Goal: Task Accomplishment & Management: Manage account settings

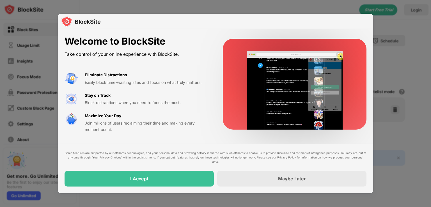
click at [184, 179] on div "I Accept" at bounding box center [139, 179] width 149 height 16
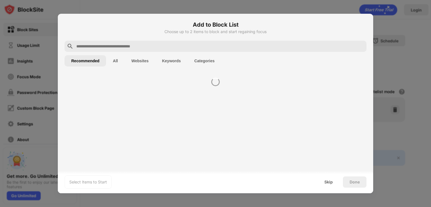
click at [181, 181] on div "Select Items to Start Skip Done" at bounding box center [216, 182] width 316 height 22
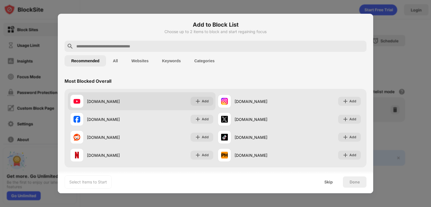
click at [137, 104] on div "[DOMAIN_NAME]" at bounding box center [114, 102] width 55 height 6
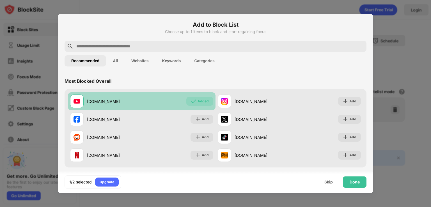
click at [172, 104] on div "[DOMAIN_NAME] Added" at bounding box center [142, 101] width 148 height 18
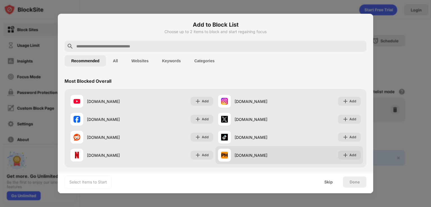
click at [255, 157] on div "[DOMAIN_NAME]" at bounding box center [262, 155] width 55 height 6
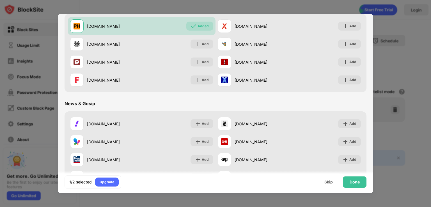
scroll to position [273, 0]
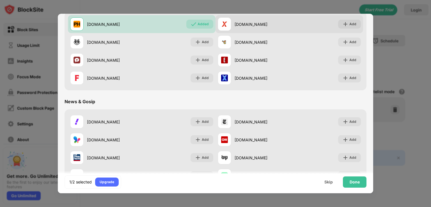
click at [247, 30] on div "[DOMAIN_NAME]" at bounding box center [254, 23] width 72 height 13
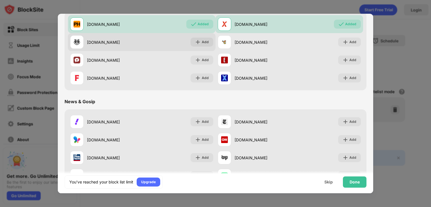
click at [163, 44] on div "[DOMAIN_NAME] Add" at bounding box center [142, 42] width 148 height 18
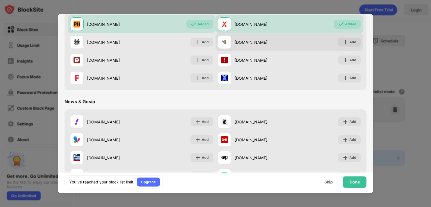
click at [245, 43] on div "[DOMAIN_NAME]" at bounding box center [262, 42] width 55 height 6
click at [351, 39] on div "Add" at bounding box center [353, 42] width 7 height 6
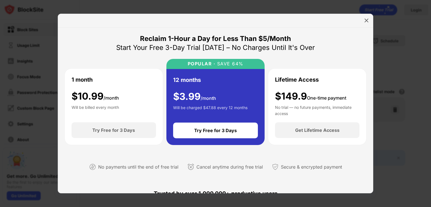
click at [366, 18] on img at bounding box center [367, 21] width 6 height 6
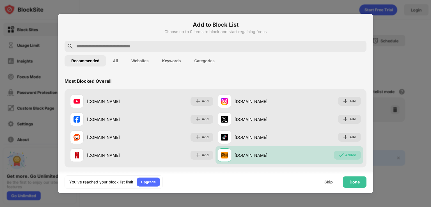
click at [115, 61] on button "All" at bounding box center [115, 60] width 19 height 11
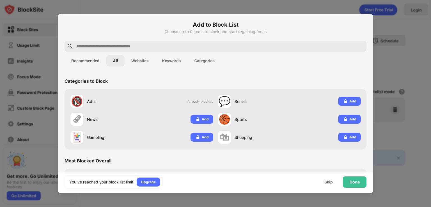
click at [88, 60] on button "Recommended" at bounding box center [86, 60] width 42 height 11
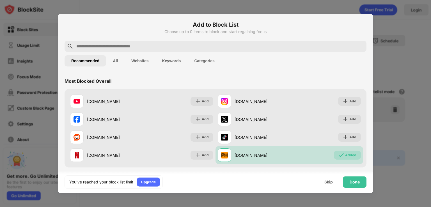
click at [102, 64] on button "Recommended" at bounding box center [86, 60] width 42 height 11
click at [116, 66] on button "All" at bounding box center [115, 60] width 19 height 11
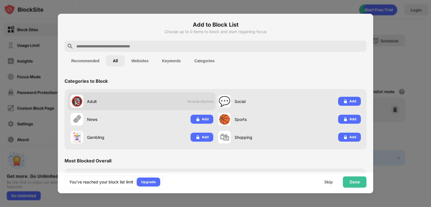
click at [139, 100] on div "Adult" at bounding box center [114, 102] width 55 height 6
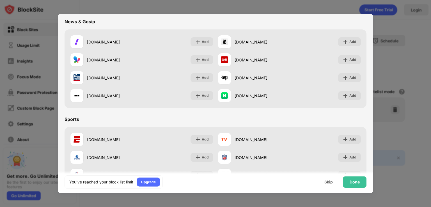
scroll to position [432, 0]
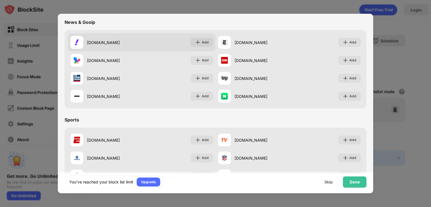
click at [135, 42] on div "[DOMAIN_NAME]" at bounding box center [114, 43] width 55 height 6
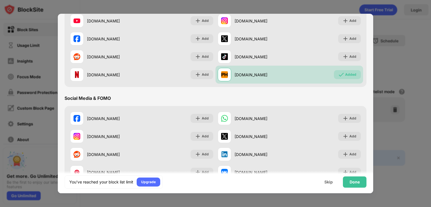
scroll to position [157, 0]
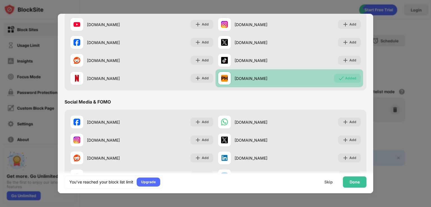
click at [255, 78] on div "[DOMAIN_NAME]" at bounding box center [262, 79] width 55 height 6
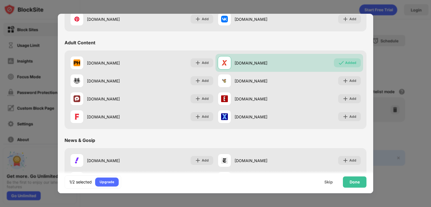
scroll to position [313, 0]
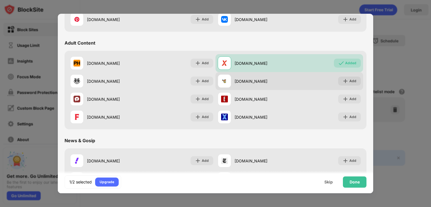
click at [253, 73] on div "[DOMAIN_NAME] Add" at bounding box center [290, 81] width 148 height 18
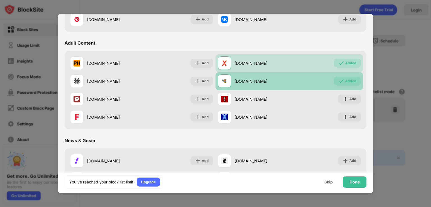
click at [254, 80] on div "[DOMAIN_NAME]" at bounding box center [262, 81] width 55 height 6
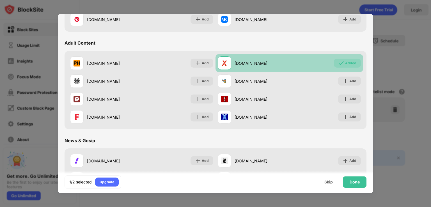
click at [261, 66] on div "[DOMAIN_NAME]" at bounding box center [254, 62] width 72 height 13
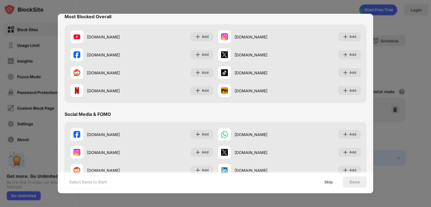
scroll to position [0, 0]
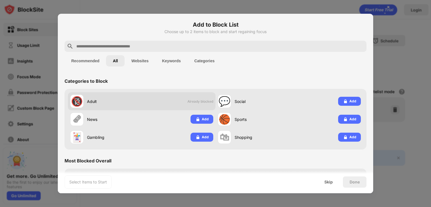
click at [159, 98] on div "🔞 Adult Already blocked" at bounding box center [142, 101] width 148 height 18
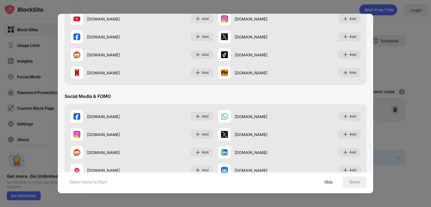
scroll to position [160, 0]
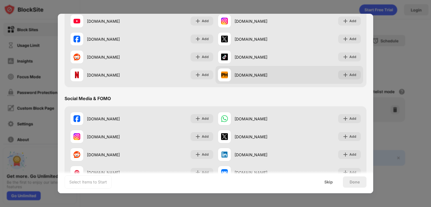
click at [240, 78] on div "[DOMAIN_NAME]" at bounding box center [262, 75] width 55 height 6
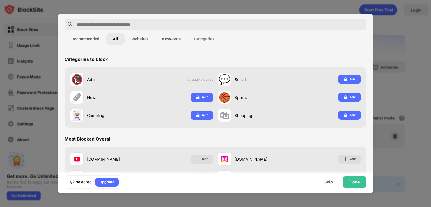
scroll to position [0, 0]
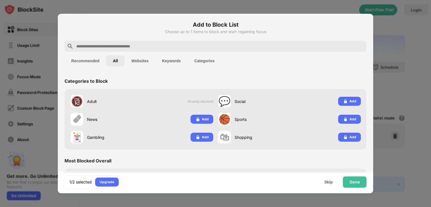
click at [144, 60] on button "Websites" at bounding box center [140, 60] width 31 height 11
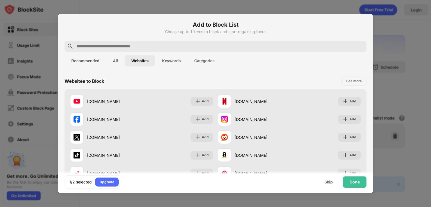
click at [174, 61] on button "Keywords" at bounding box center [171, 60] width 32 height 11
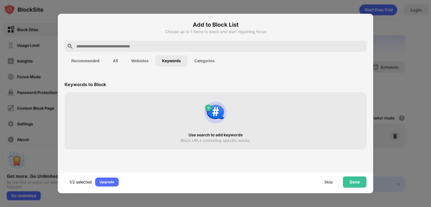
click at [141, 64] on button "Websites" at bounding box center [140, 60] width 31 height 11
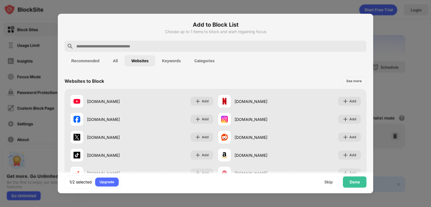
scroll to position [109, 0]
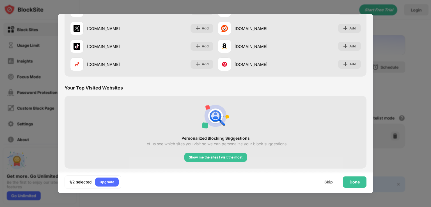
click at [202, 155] on div "Show me the sites I visit the most" at bounding box center [216, 158] width 54 height 6
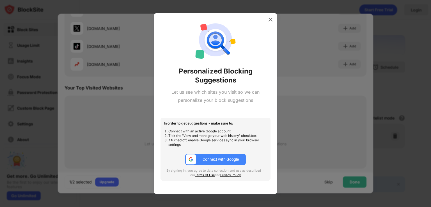
click at [218, 160] on div "Connect with Google" at bounding box center [221, 159] width 36 height 4
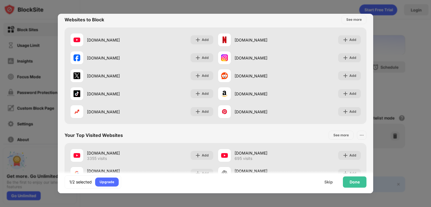
scroll to position [0, 0]
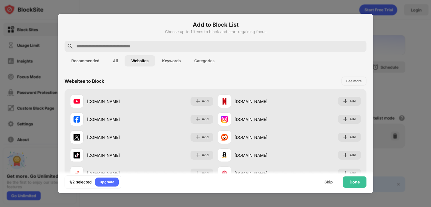
click at [120, 60] on button "All" at bounding box center [115, 60] width 19 height 11
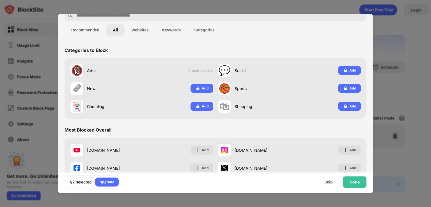
scroll to position [24, 0]
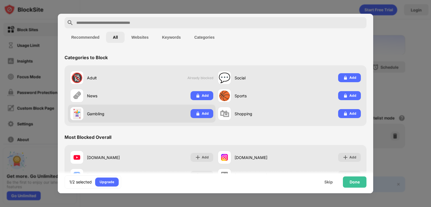
click at [177, 110] on div "🃏 Gambling Add" at bounding box center [142, 114] width 148 height 18
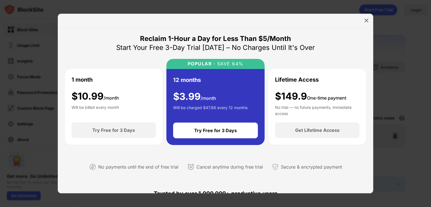
click at [366, 23] on img at bounding box center [367, 21] width 6 height 6
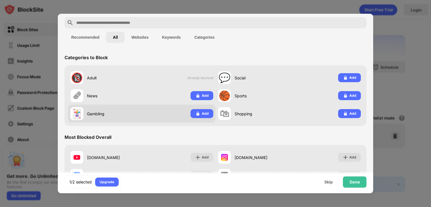
click at [203, 111] on div "Add" at bounding box center [205, 114] width 7 height 6
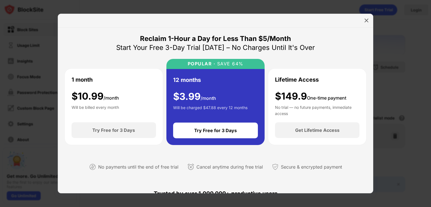
click at [368, 22] on img at bounding box center [367, 21] width 6 height 6
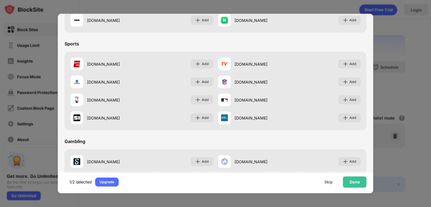
scroll to position [508, 0]
click at [354, 181] on div "Done" at bounding box center [355, 182] width 10 height 4
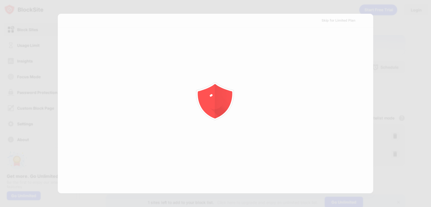
scroll to position [0, 0]
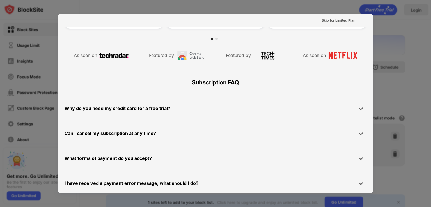
click at [336, 20] on div "Skip for Limited Plan" at bounding box center [339, 21] width 34 height 6
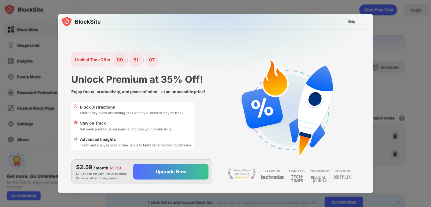
click at [352, 20] on div "Skip" at bounding box center [351, 22] width 7 height 6
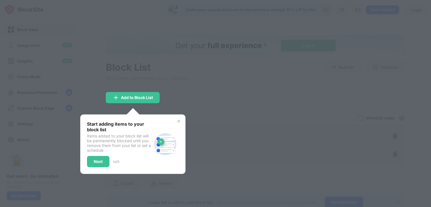
click at [135, 92] on div "Add to Block List" at bounding box center [133, 97] width 54 height 11
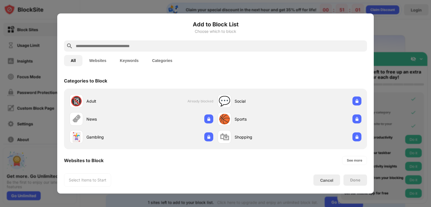
click at [260, 45] on input "text" at bounding box center [220, 46] width 290 height 7
click at [102, 58] on button "Websites" at bounding box center [98, 60] width 31 height 11
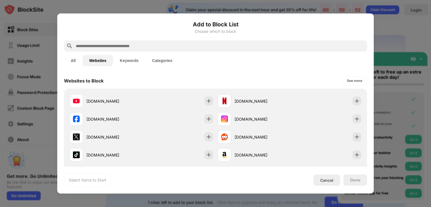
click at [136, 57] on button "Keywords" at bounding box center [129, 60] width 32 height 11
